Goal: Find specific page/section: Find specific page/section

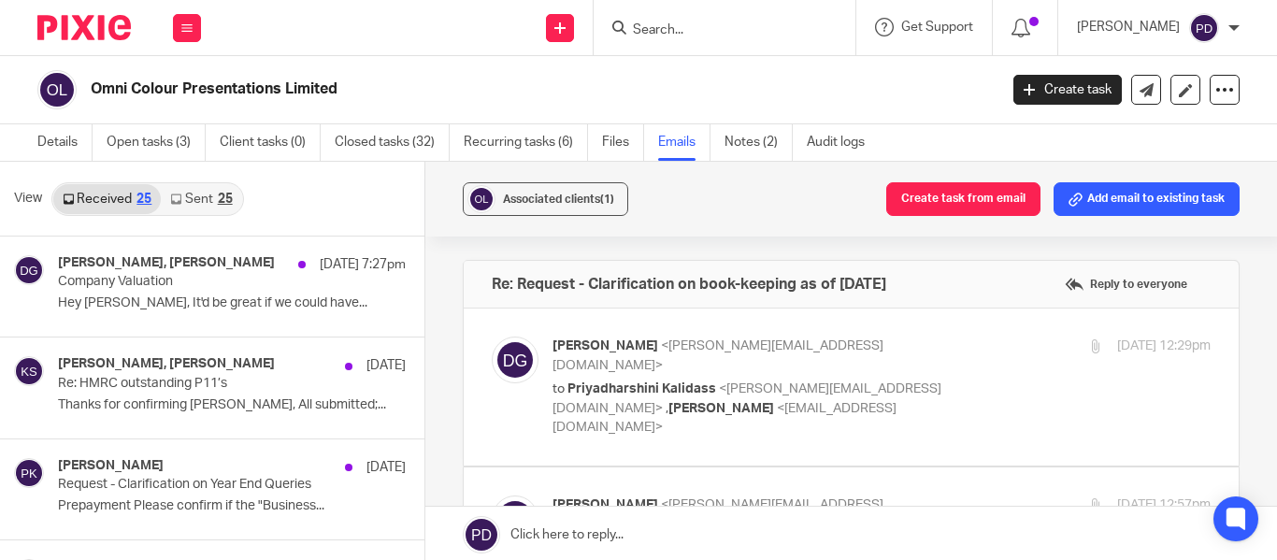
scroll to position [561, 0]
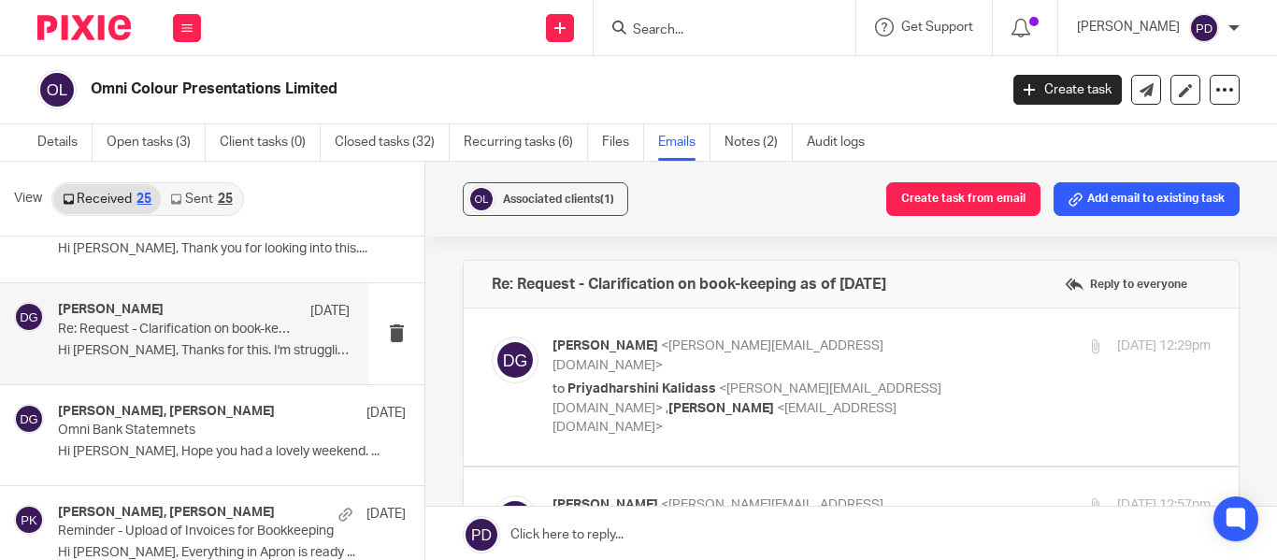
click at [663, 31] on input "Search" at bounding box center [715, 30] width 168 height 17
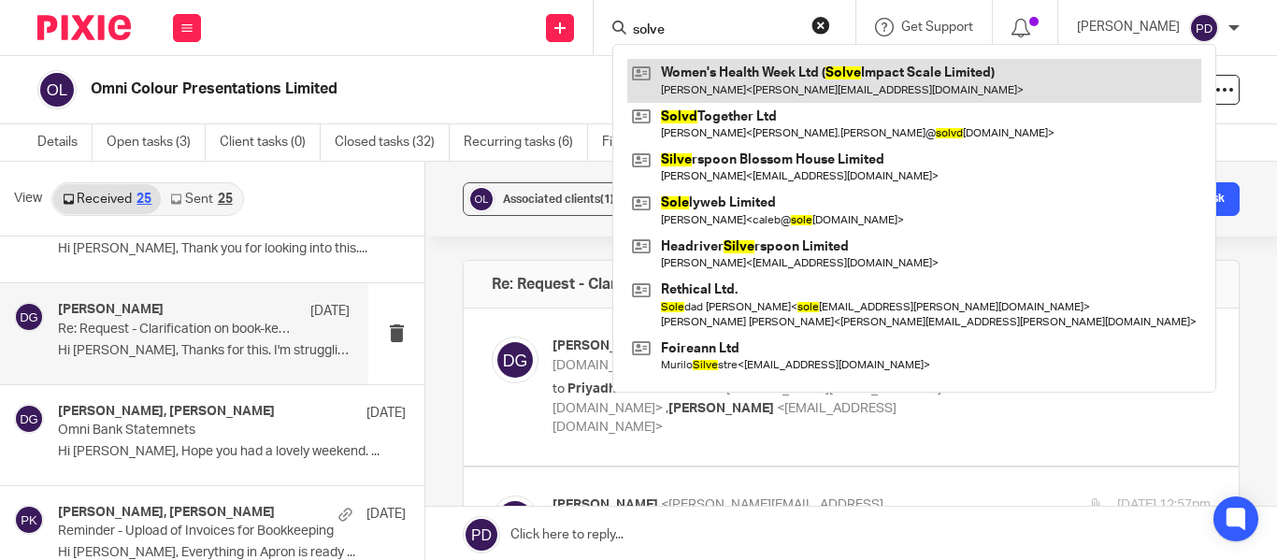
type input "solve"
click at [678, 75] on link at bounding box center [914, 80] width 574 height 43
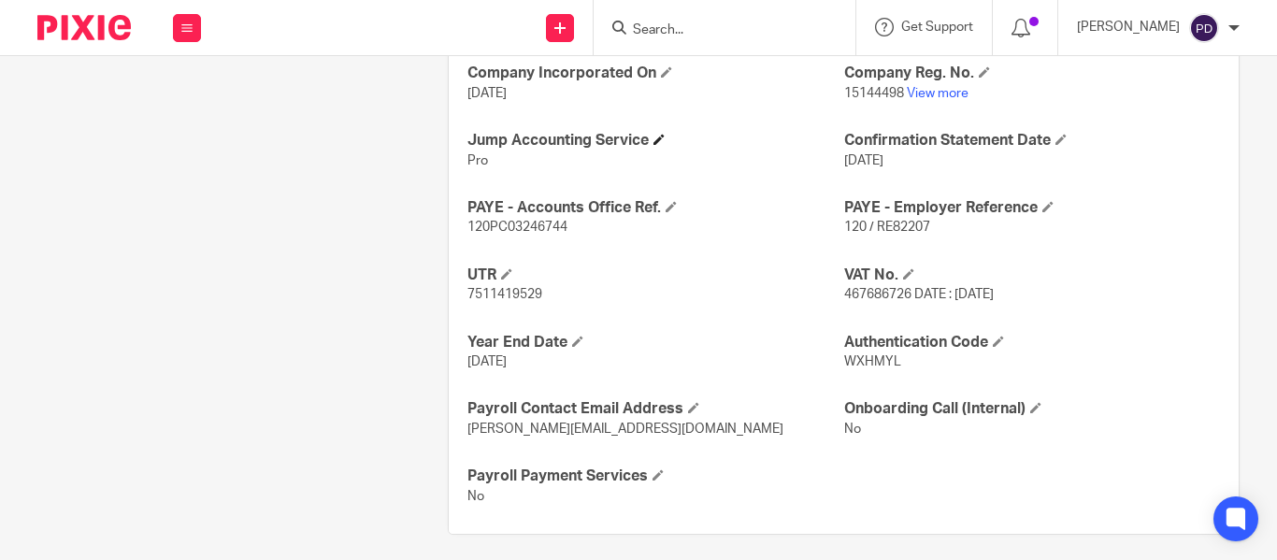
scroll to position [783, 0]
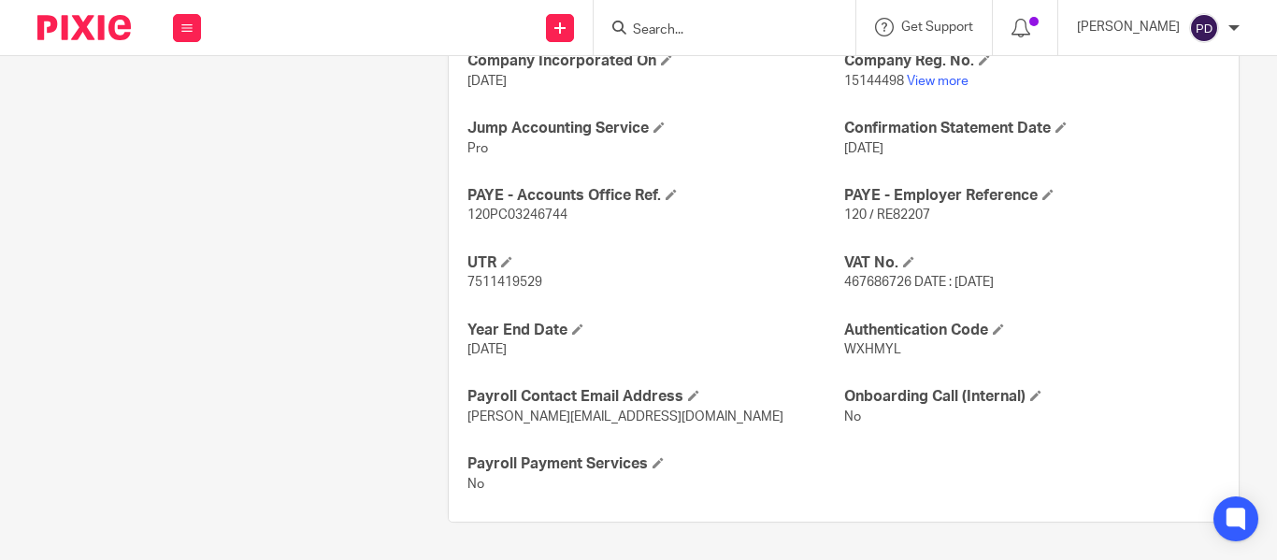
click at [869, 213] on span "120 / RE82207" at bounding box center [887, 214] width 86 height 13
copy p "120 / RE82207"
click at [522, 220] on span "120PC03246744" at bounding box center [517, 214] width 100 height 13
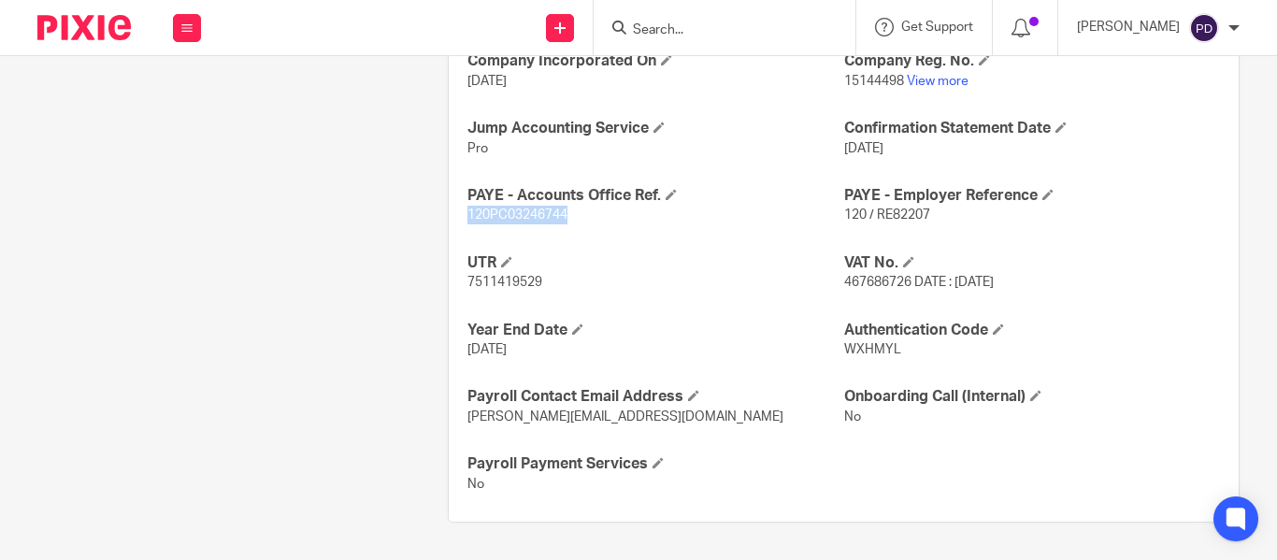
click at [522, 220] on span "120PC03246744" at bounding box center [517, 214] width 100 height 13
copy span "120PC03246744"
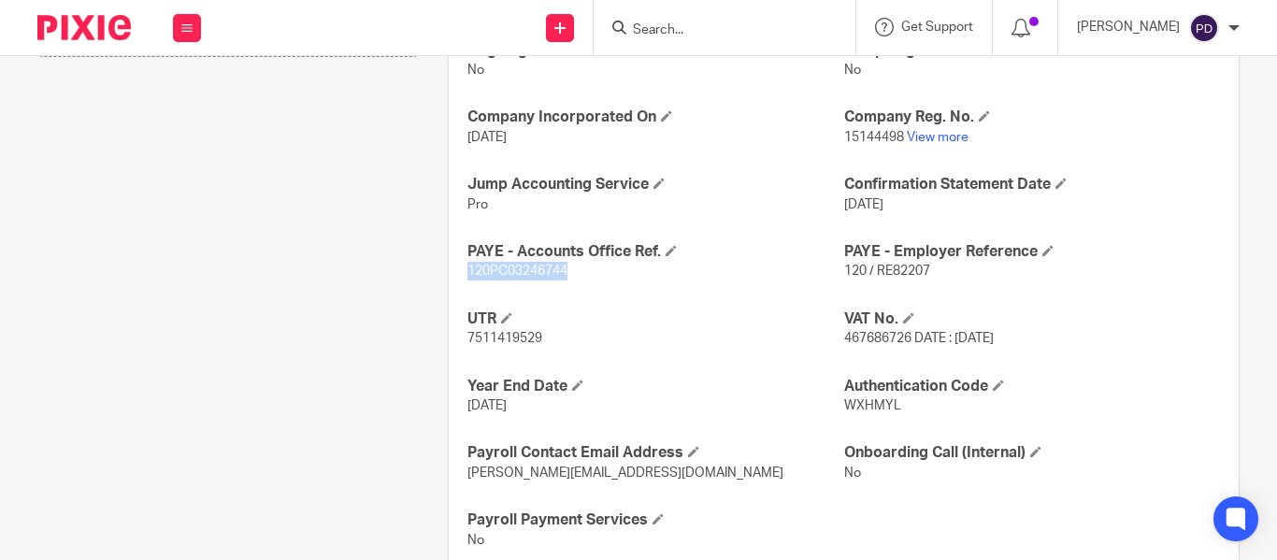
scroll to position [748, 0]
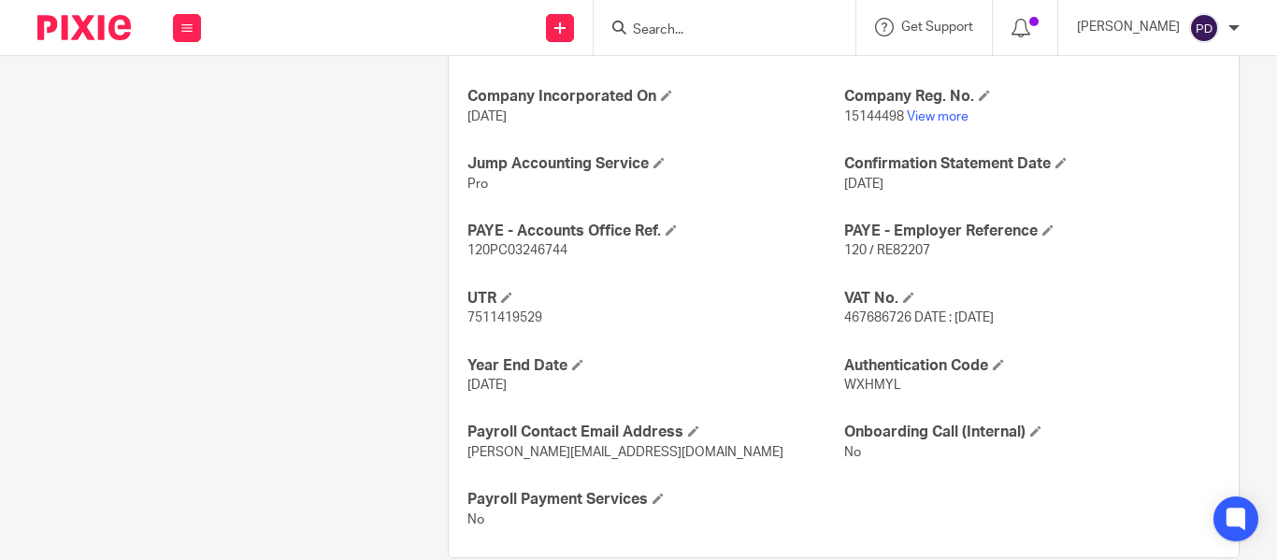
click at [662, 26] on input "Search" at bounding box center [715, 30] width 168 height 17
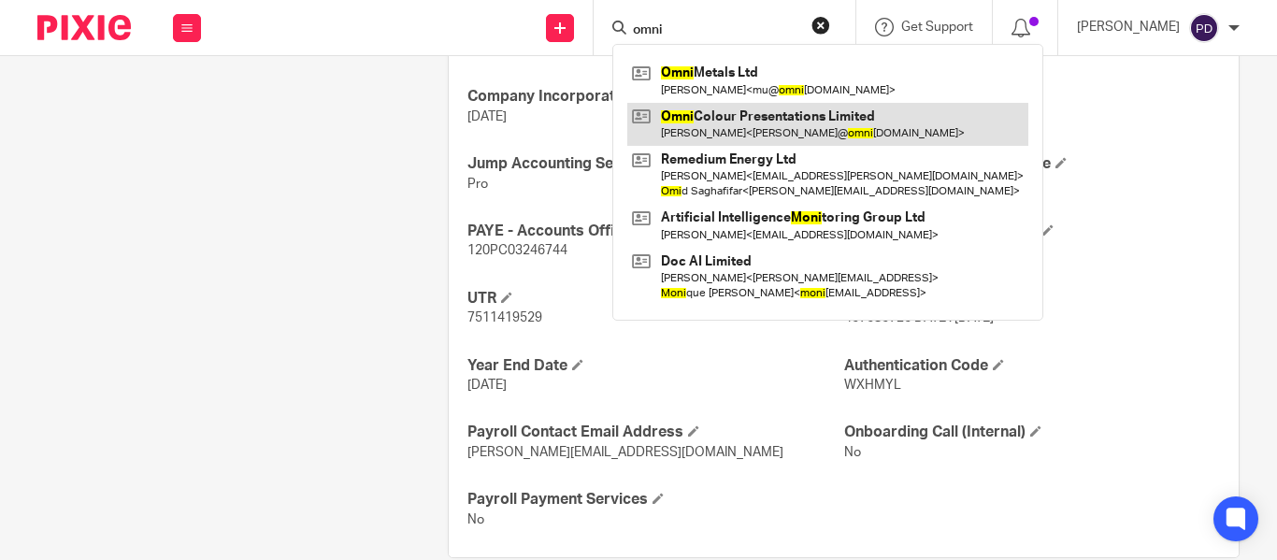
type input "omni"
click at [697, 122] on link at bounding box center [827, 124] width 401 height 43
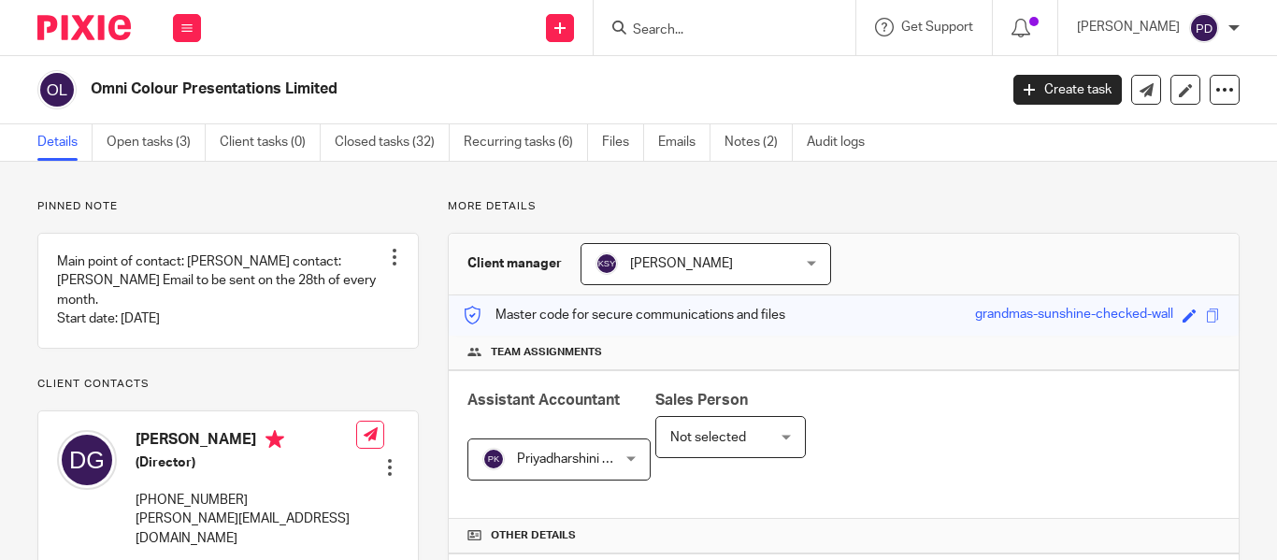
click at [680, 143] on link "Emails" at bounding box center [684, 142] width 52 height 36
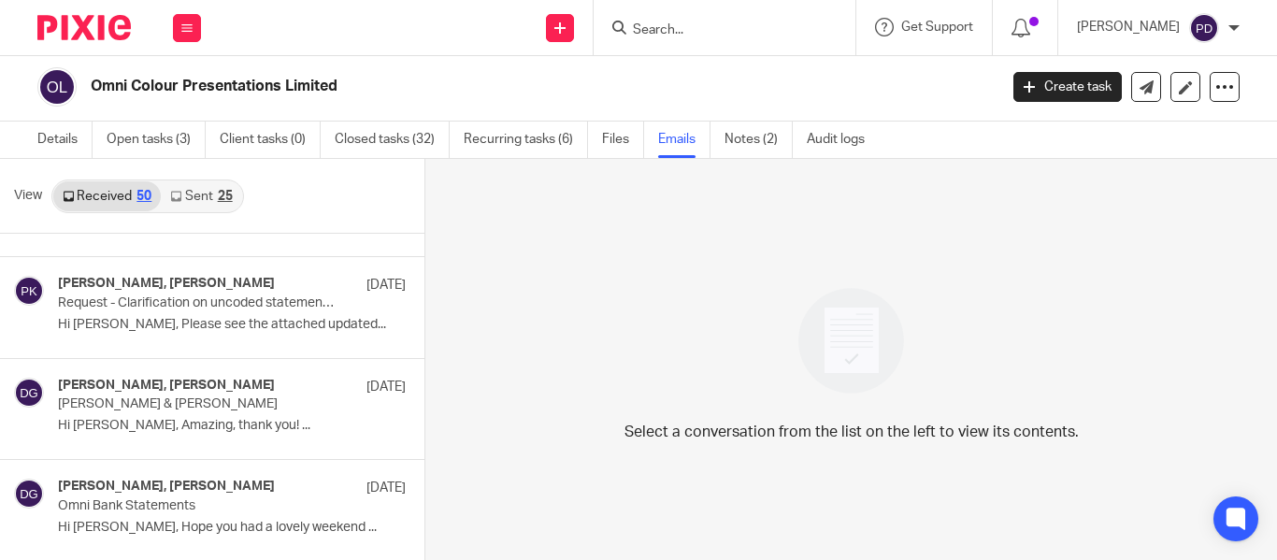
scroll to position [1893, 0]
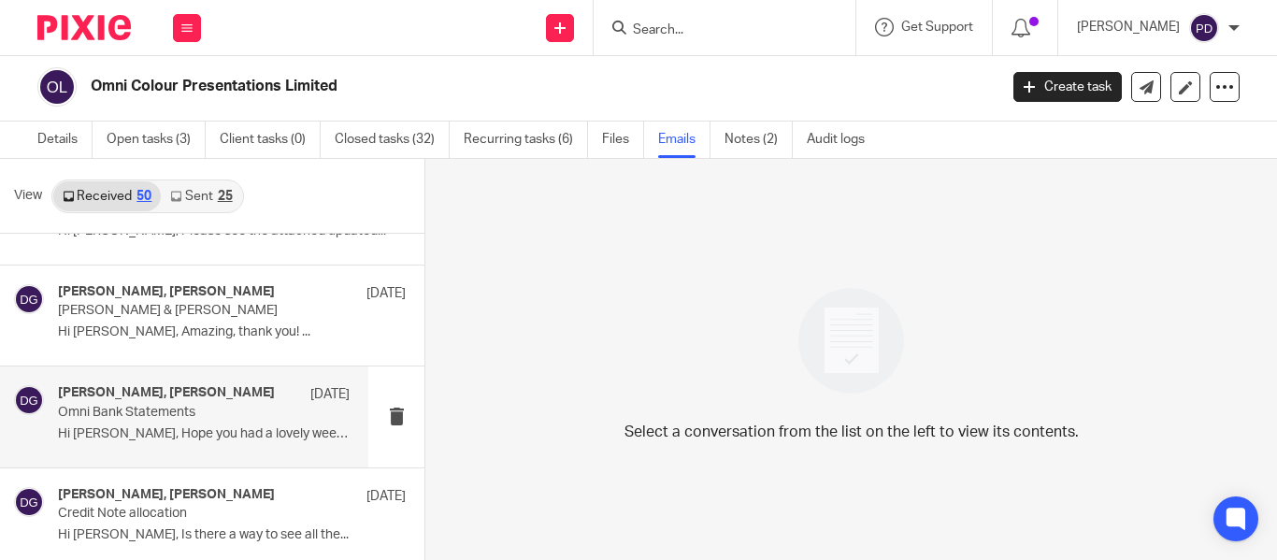
click at [244, 410] on p "Omni Bank Statements" at bounding box center [175, 413] width 234 height 16
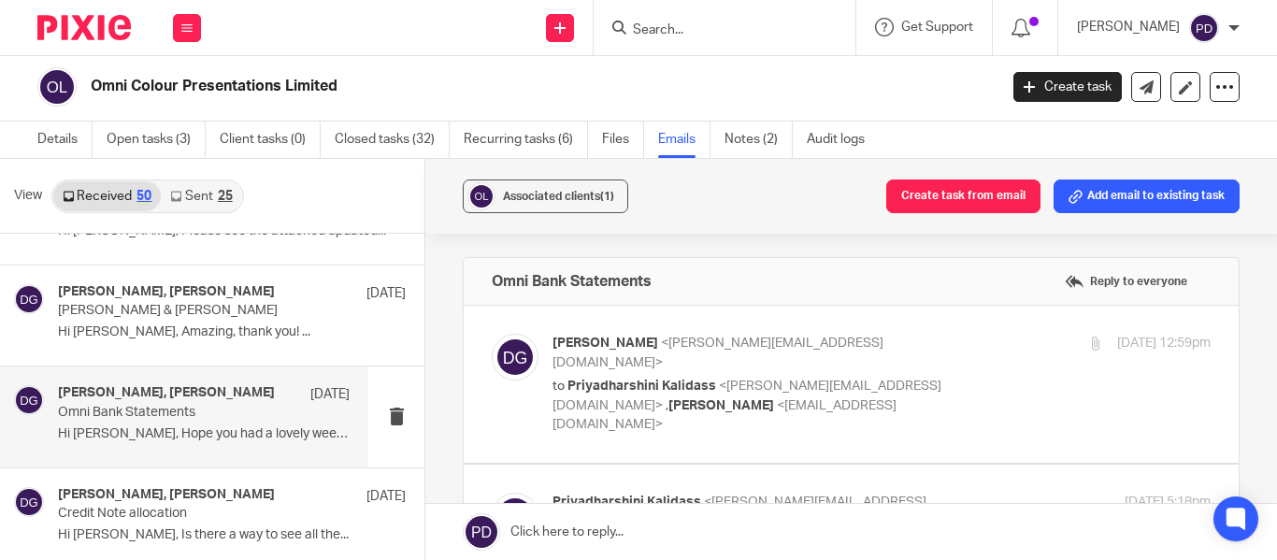
scroll to position [0, 0]
click at [922, 397] on label at bounding box center [851, 384] width 775 height 157
click at [492, 334] on input "checkbox" at bounding box center [491, 333] width 1 height 1
checkbox input "true"
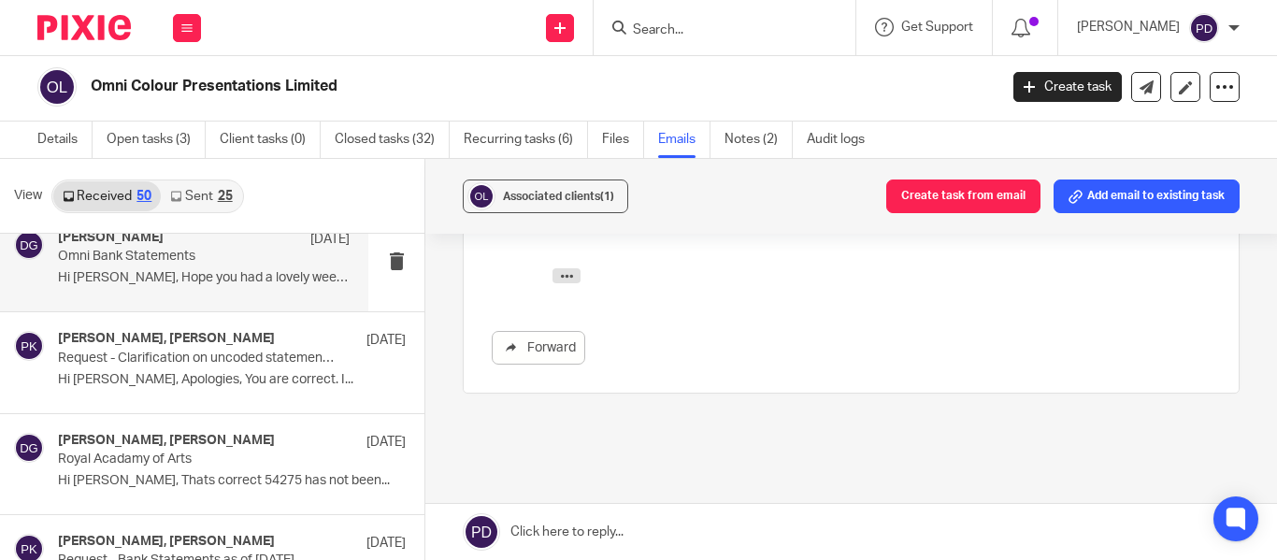
scroll to position [3576, 0]
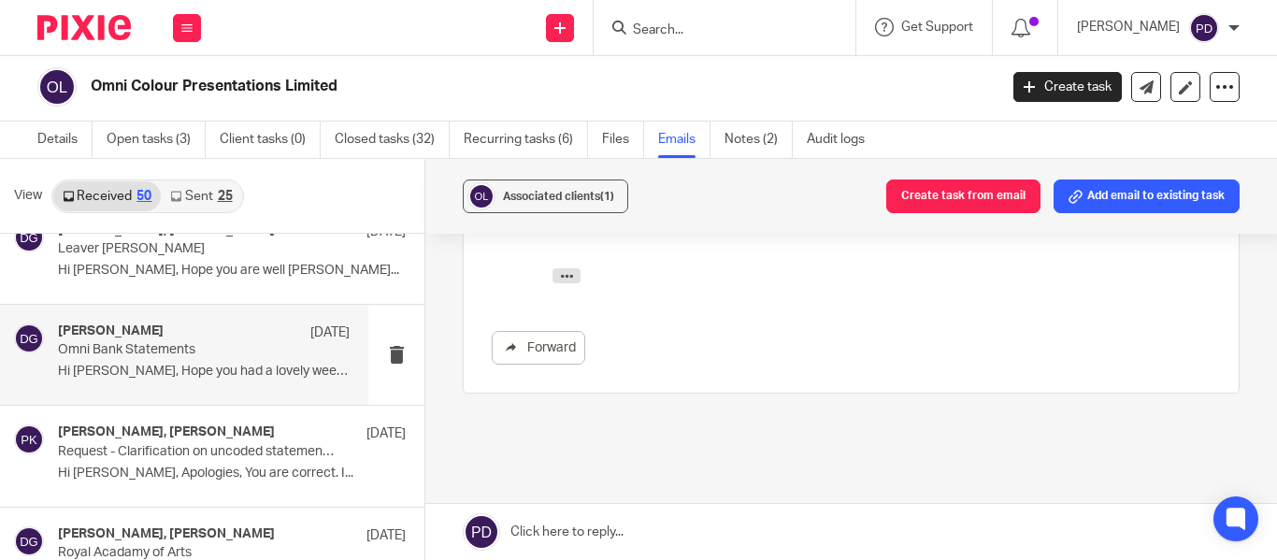
click at [185, 335] on div "Damian Gasparro 16 Jun" at bounding box center [204, 332] width 292 height 19
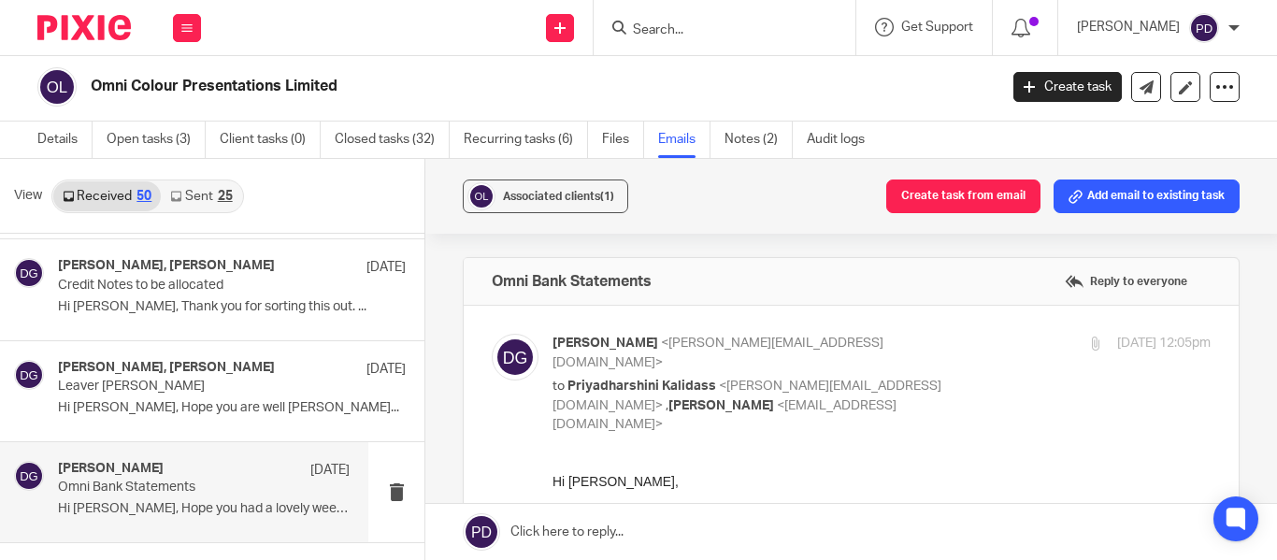
scroll to position [3389, 0]
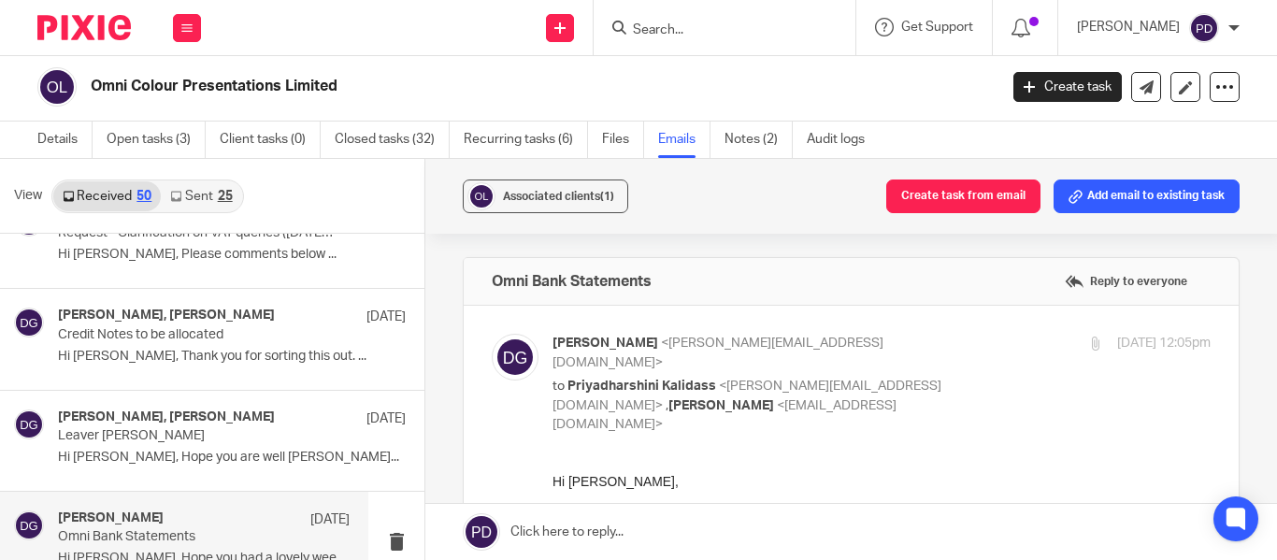
click at [631, 31] on input "Search" at bounding box center [715, 30] width 168 height 17
type input "s"
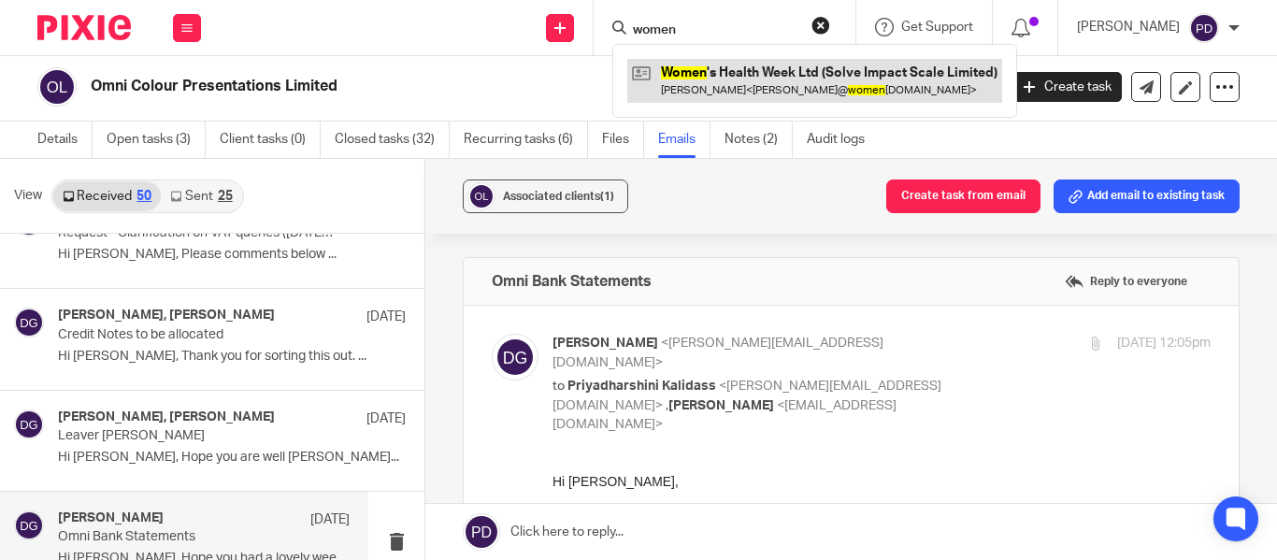
type input "women"
click at [691, 79] on link at bounding box center [814, 80] width 375 height 43
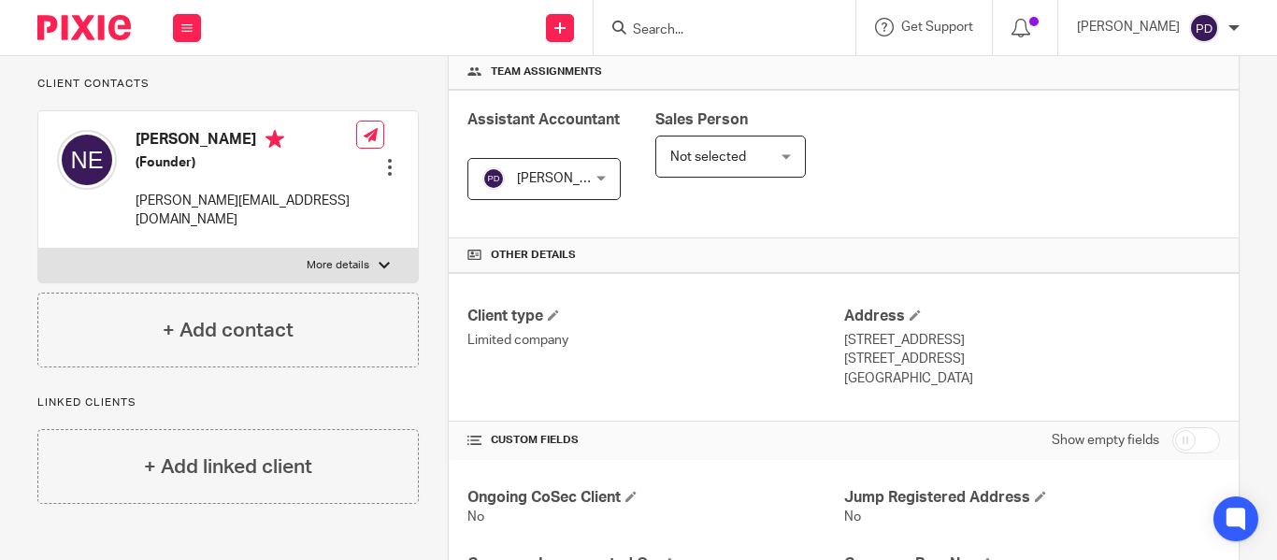
scroll to position [561, 0]
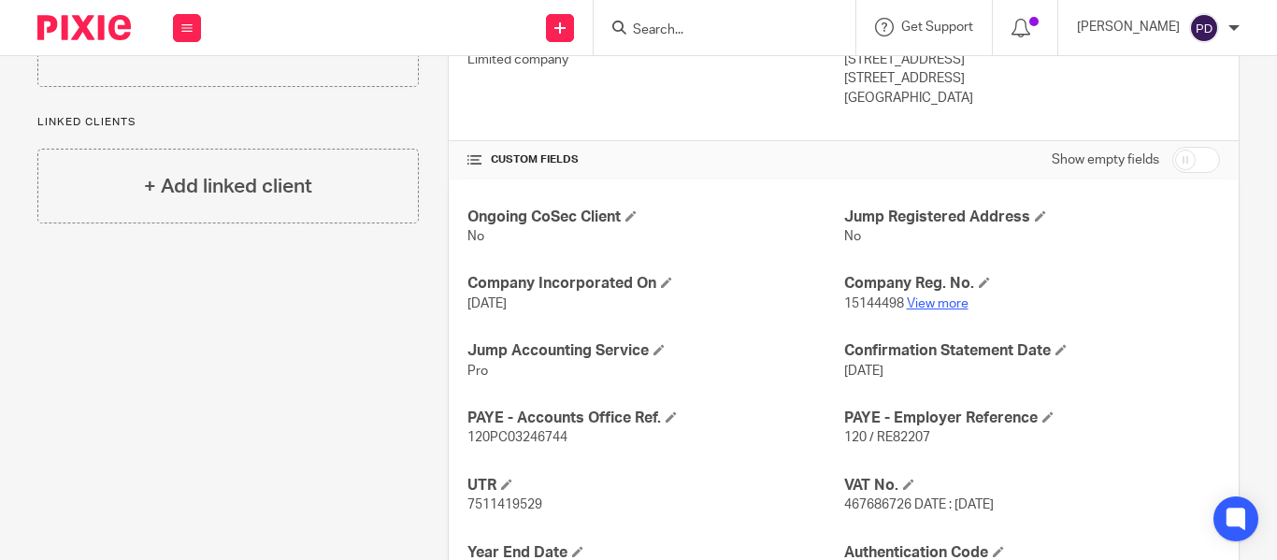
click at [920, 303] on link "View more" at bounding box center [938, 303] width 62 height 13
